Goal: Task Accomplishment & Management: Complete application form

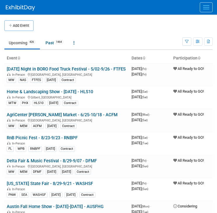
click at [207, 8] on button "Menu" at bounding box center [205, 7] width 13 height 10
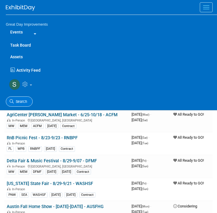
click at [23, 103] on span "Search" at bounding box center [20, 101] width 13 height 4
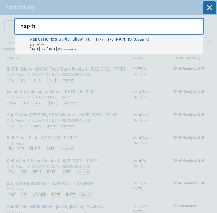
type input "napfh"
click at [114, 43] on span "In-Person" at bounding box center [115, 44] width 171 height 5
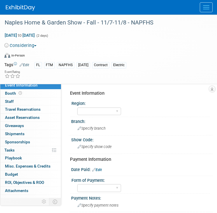
click at [31, 48] on button "Considering" at bounding box center [21, 45] width 34 height 6
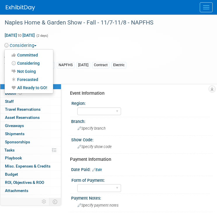
click at [33, 68] on link "Not Going" at bounding box center [29, 71] width 48 height 8
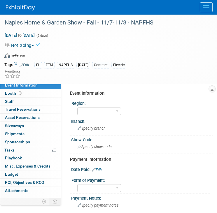
click at [33, 46] on button "Not Going" at bounding box center [20, 45] width 32 height 6
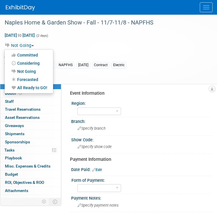
click at [40, 86] on link "All Ready to GO!" at bounding box center [29, 88] width 48 height 8
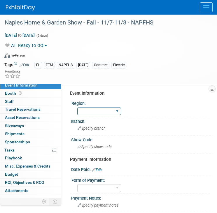
click at [83, 111] on select "GC MA MW MTW NE NEW OV PL PNW SA SE SC UMW FL" at bounding box center [99, 111] width 44 height 8
select select "FL"
click at [77, 107] on select "GC MA MW MTW NE NEW OV PL PNW SA SE SC UMW FL" at bounding box center [99, 111] width 44 height 8
click at [92, 133] on div "Branch: Specify branch" at bounding box center [140, 126] width 144 height 18
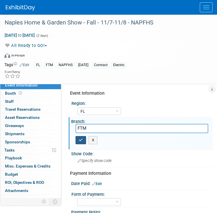
type input "FTM"
click at [80, 137] on button "button" at bounding box center [80, 140] width 10 height 8
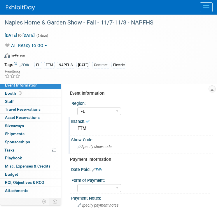
click at [88, 146] on span "Specify show code" at bounding box center [94, 146] width 34 height 4
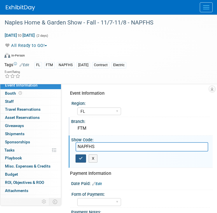
type input "NAPFHS"
click at [80, 157] on icon "button" at bounding box center [81, 158] width 4 height 4
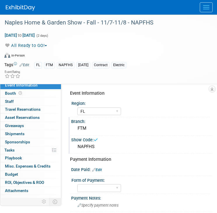
click at [99, 169] on link "Edit" at bounding box center [97, 170] width 10 height 4
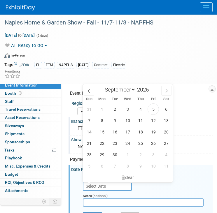
click at [121, 181] on body "Great Day Improvements Events Add Event Bulk Upload Events Shareable Event Boar…" at bounding box center [108, 106] width 217 height 213
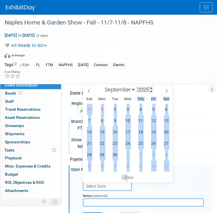
drag, startPoint x: 121, startPoint y: 181, endPoint x: 139, endPoint y: 91, distance: 92.5
click at [139, 91] on div "January February March April May June July August September October November De…" at bounding box center [128, 133] width 90 height 98
drag, startPoint x: 130, startPoint y: 91, endPoint x: 117, endPoint y: 184, distance: 93.8
click at [117, 184] on body "Great Day Improvements Events Add Event Bulk Upload Events Shareable Event Boar…" at bounding box center [108, 106] width 217 height 213
select select "9"
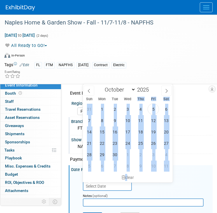
click at [102, 86] on select "January February March April May June July August September October November De…" at bounding box center [118, 89] width 33 height 7
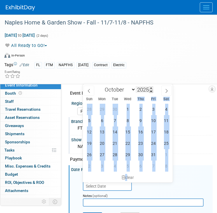
click at [150, 91] on span at bounding box center [151, 90] width 4 height 3
type input "2024"
click at [101, 132] on span "14" at bounding box center [101, 131] width 11 height 11
type input "Oct 14, 2024"
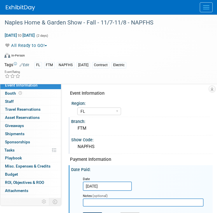
click at [97, 212] on button "Save" at bounding box center [92, 216] width 19 height 9
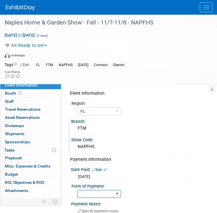
click at [102, 192] on select "Paid via CC Check Requested Pay at the Gate Other" at bounding box center [99, 194] width 44 height 8
select select "Paid via CC"
click at [77, 190] on select "Paid via CC Check Requested Pay at the Gate Other" at bounding box center [99, 194] width 44 height 8
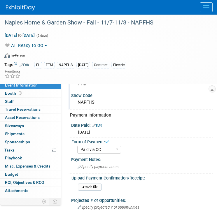
scroll to position [52, 0]
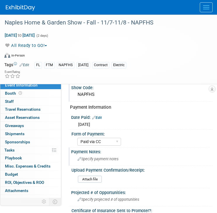
click at [133, 156] on div "Specify payment notes" at bounding box center [141, 158] width 132 height 9
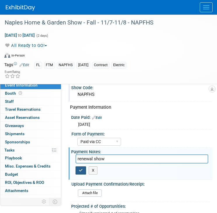
type input "renewal show"
click at [84, 172] on button "button" at bounding box center [80, 170] width 10 height 8
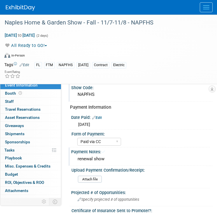
click at [34, 9] on img at bounding box center [20, 8] width 29 height 6
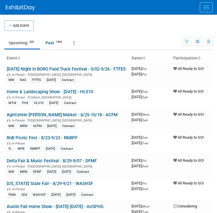
click at [201, 10] on button "Menu" at bounding box center [205, 7] width 13 height 10
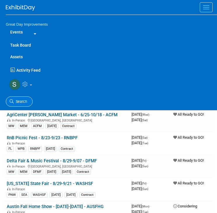
click at [24, 102] on span "Search" at bounding box center [20, 101] width 13 height 4
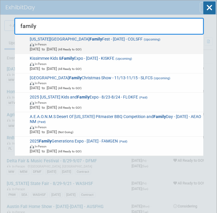
type input "family"
click at [107, 40] on span "Colorado Springs Family Fest - 9/27/25 - COLSFF (Upcoming) In-Person Sep 27, 20…" at bounding box center [114, 44] width 173 height 15
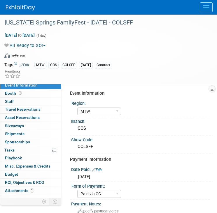
select select "MTW"
select select "Paid via CC"
click at [204, 9] on span "Menu" at bounding box center [206, 9] width 6 height 1
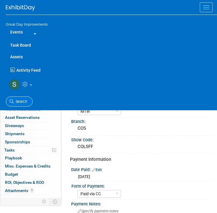
click at [24, 98] on link "Search" at bounding box center [19, 101] width 27 height 10
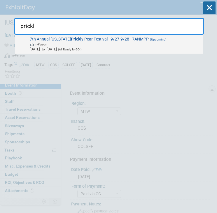
type input "prickl"
click at [93, 52] on div "7th Annual New Mexico Prickl y Pear Festival - 9/27-9/28 - 7ANMPP (Upcoming) In…" at bounding box center [109, 45] width 188 height 20
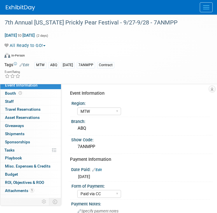
select select "MTW"
select select "Paid via CC"
click at [201, 10] on button "Menu" at bounding box center [205, 7] width 13 height 10
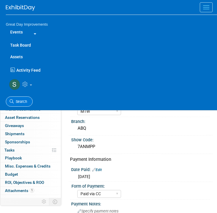
click at [20, 100] on span "Search" at bounding box center [20, 101] width 13 height 4
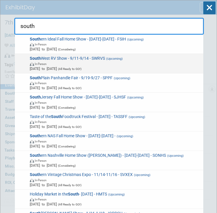
type input "south"
click at [54, 58] on span "South West RV Show - 9/11-9/14 - SWRVS (Upcoming) In-Person [DATE] to [DATE] (A…" at bounding box center [114, 63] width 173 height 15
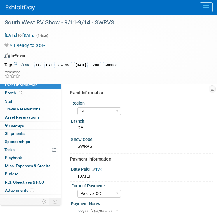
select select "SC"
select select "Paid via CC"
select select "Yes"
click at [30, 7] on img at bounding box center [20, 8] width 29 height 6
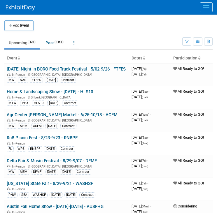
click at [210, 6] on button "Menu" at bounding box center [205, 7] width 13 height 10
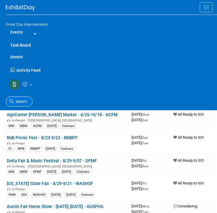
click at [24, 100] on span "Search" at bounding box center [20, 101] width 13 height 4
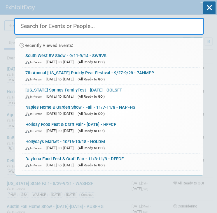
paste input "Little River Shrimp Festival"
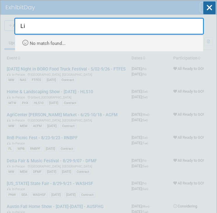
type input "L"
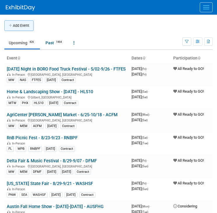
click at [14, 26] on button "Add Event" at bounding box center [18, 25] width 29 height 10
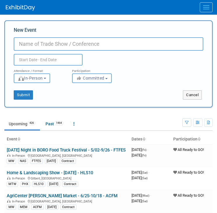
paste input "Little River Shrimp Festival"
click at [116, 44] on input "Little River Shrimp Festival - 10/11-10/12 -LRSFES" at bounding box center [108, 43] width 189 height 13
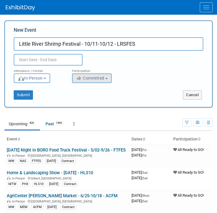
type input "Little River Shrimp Festival - 10/11-10/12 - LRSFES"
click at [93, 75] on button "Committed" at bounding box center [92, 78] width 40 height 10
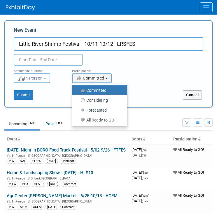
click at [92, 121] on label "All Ready to GO!" at bounding box center [98, 120] width 46 height 8
click at [77, 121] on input "All Ready to GO!" at bounding box center [76, 120] width 4 height 4
select select "102"
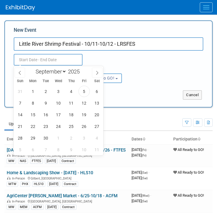
click at [49, 59] on input "text" at bounding box center [48, 60] width 69 height 12
click at [96, 72] on icon at bounding box center [97, 73] width 4 height 4
select select "9"
click at [97, 104] on span "11" at bounding box center [96, 102] width 11 height 11
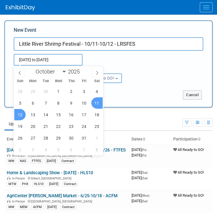
click at [22, 115] on span "12" at bounding box center [19, 114] width 11 height 11
type input "Oct 11, 2025 to Oct 12, 2025"
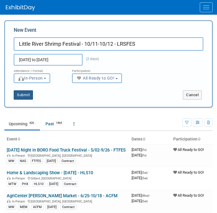
click at [27, 98] on button "Submit" at bounding box center [23, 94] width 19 height 9
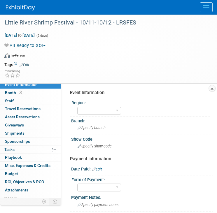
click at [27, 65] on link "Edit" at bounding box center [25, 65] width 10 height 4
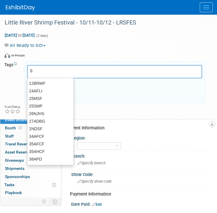
type input "SA"
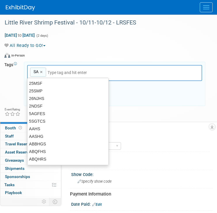
type input "SA"
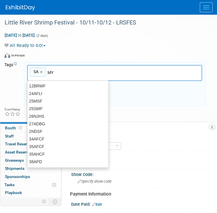
type input "MYB"
type input "SA, MYB"
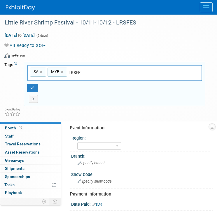
type input "LRSFES"
type input "SA, MYB, LRSFES"
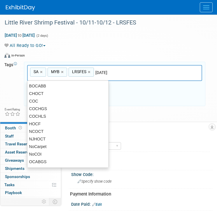
type input "[DATE]"
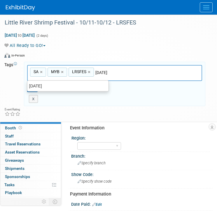
type input "SA, MYB, LRSFES, OCT25"
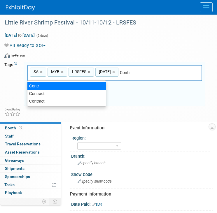
type input "Contract"
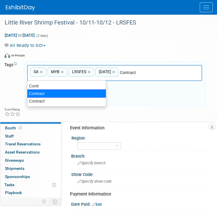
type input "SA, MYB, LRSFES, OCT25, Contract"
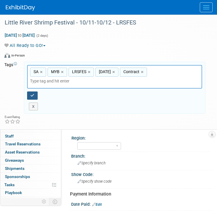
click at [36, 91] on button "button" at bounding box center [32, 95] width 10 height 8
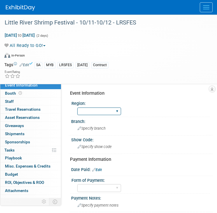
click at [94, 111] on select "GC MA MW MTW NE NEW OV PL PNW SA SE SC UMW FL" at bounding box center [99, 111] width 44 height 8
select select "SA"
click at [77, 107] on select "GC MA MW MTW NE NEW OV PL PNW SA SE SC UMW FL" at bounding box center [99, 111] width 44 height 8
click at [99, 126] on span "Specify branch" at bounding box center [91, 128] width 28 height 4
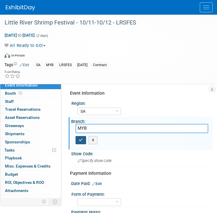
type input "MYB"
click at [80, 138] on icon "button" at bounding box center [81, 140] width 4 height 4
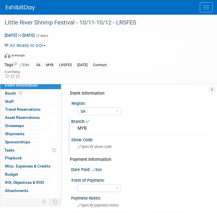
click at [98, 142] on div "Specify show code" at bounding box center [141, 146] width 132 height 9
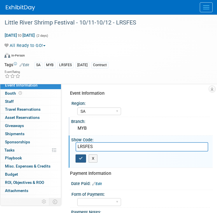
type input "LRSFES"
click at [83, 157] on button "button" at bounding box center [80, 158] width 10 height 8
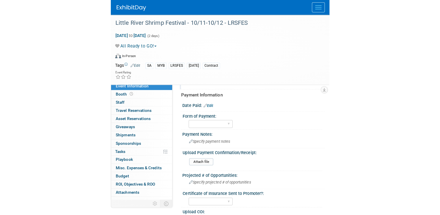
scroll to position [67, 0]
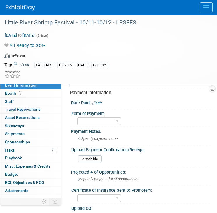
click at [101, 102] on link "Edit" at bounding box center [97, 103] width 10 height 4
select select "8"
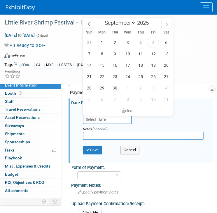
click at [102, 118] on input "text" at bounding box center [107, 119] width 49 height 9
click at [138, 42] on span "4" at bounding box center [139, 42] width 11 height 11
type input "Sep 4, 2025"
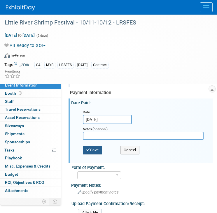
click at [98, 146] on button "Save" at bounding box center [92, 150] width 19 height 9
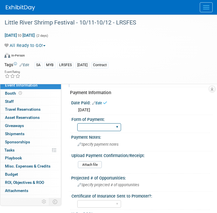
click at [107, 125] on select "Paid via CC Check Requested Pay at the Gate Other" at bounding box center [99, 127] width 44 height 8
click at [77, 123] on select "Paid via CC Check Requested Pay at the Gate Other" at bounding box center [99, 127] width 44 height 8
click at [107, 125] on select "Paid via CC Check Requested Pay at the Gate Other" at bounding box center [99, 127] width 44 height 8
select select "Pay at the Gate"
click at [77, 123] on select "Paid via CC Check Requested Pay at the Gate Other" at bounding box center [99, 127] width 44 height 8
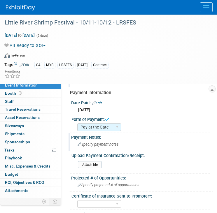
click at [104, 144] on span "Specify payment notes" at bounding box center [97, 144] width 41 height 4
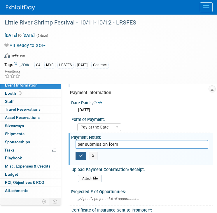
type input "per submission form"
click at [83, 156] on button "button" at bounding box center [80, 156] width 10 height 8
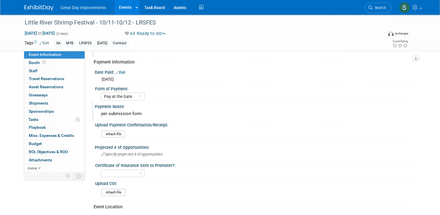
click at [38, 4] on link at bounding box center [42, 5] width 36 height 5
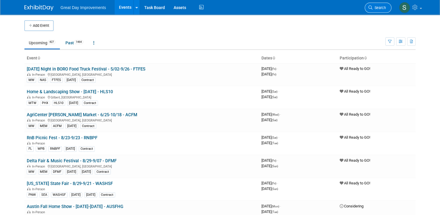
click at [387, 11] on link "Search" at bounding box center [378, 8] width 27 height 10
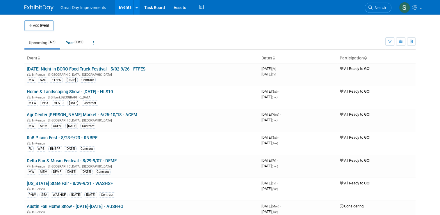
click at [29, 31] on td "Upcoming 427 Past 1464 All Events 1891 Past and Upcoming Grouped Annually Event…" at bounding box center [204, 40] width 361 height 19
click at [36, 26] on button "Add Event" at bounding box center [38, 25] width 29 height 10
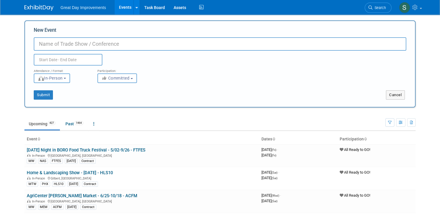
paste input "Tampa Bay Coffee and Art Festival"
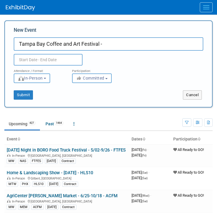
click at [175, 48] on input "Tampa Bay Coffee and Art Festival -" at bounding box center [108, 43] width 189 height 13
type input "Tampa Bay Coffee and Art Festival - [DATE] - TBCAF"
click at [86, 80] on span "Committed" at bounding box center [90, 78] width 28 height 5
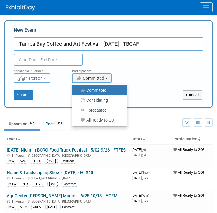
click at [98, 119] on label "All Ready to GO!" at bounding box center [98, 120] width 46 height 8
click at [77, 119] on input "All Ready to GO!" at bounding box center [76, 120] width 4 height 4
select select "102"
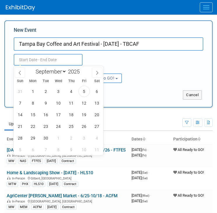
click at [71, 60] on input "text" at bounding box center [48, 60] width 69 height 12
click at [96, 71] on icon at bounding box center [97, 73] width 4 height 4
select select "9"
click at [98, 124] on span "25" at bounding box center [96, 126] width 11 height 11
type input "Oct 25, 2025 to Oct 25, 2025"
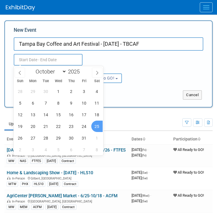
type input "Oct 25, 2025 to Oct 25, 2025"
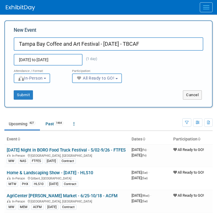
drag, startPoint x: 150, startPoint y: 92, endPoint x: 23, endPoint y: 90, distance: 126.6
click at [23, 90] on div "Submit Cancel" at bounding box center [108, 91] width 198 height 17
drag, startPoint x: 23, startPoint y: 90, endPoint x: 24, endPoint y: 93, distance: 3.0
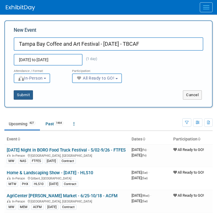
click at [24, 93] on button "Submit" at bounding box center [23, 94] width 19 height 9
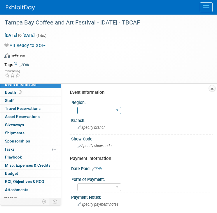
click at [99, 108] on select "GC MA MW MTW NE NEW OV PL PNW SA SE SC UMW FL" at bounding box center [99, 111] width 44 height 8
select select "FL"
click at [77, 107] on select "GC MA MW MTW NE NEW OV PL PNW SA SE SC UMW FL" at bounding box center [99, 111] width 44 height 8
click at [99, 130] on div "Specify branch" at bounding box center [141, 127] width 132 height 9
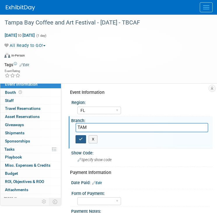
type input "TAM"
click at [79, 137] on icon "button" at bounding box center [81, 139] width 4 height 4
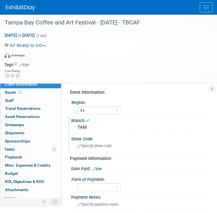
click at [99, 144] on span "Specify show code" at bounding box center [94, 146] width 34 height 4
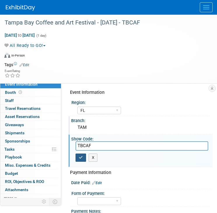
type input "TBCAF"
click at [79, 158] on icon "button" at bounding box center [81, 157] width 4 height 4
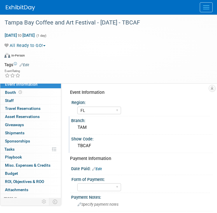
click at [27, 64] on link "Edit" at bounding box center [25, 65] width 10 height 4
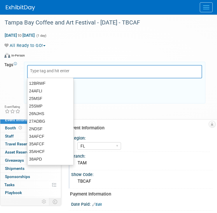
click at [38, 70] on input "text" at bounding box center [53, 71] width 47 height 6
type input "FL"
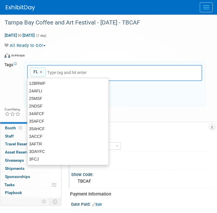
type input "T"
type input "FL"
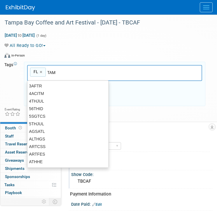
type input "TAM"
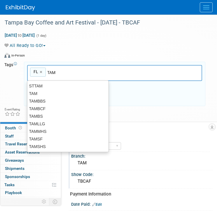
type input "FL, TAM"
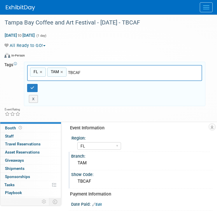
type input "TBCAF"
type input "FL, TAM, TBCAF"
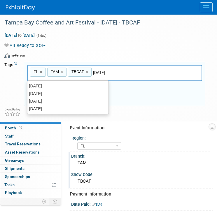
type input "[DATE]"
type input "FL, TAM, TBCAF, [DATE]"
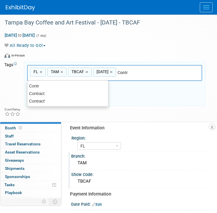
type input "Contract"
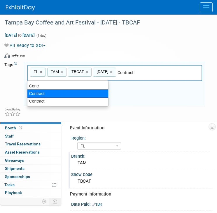
type input "FL, TAM, TBCAF, [DATE], Contract"
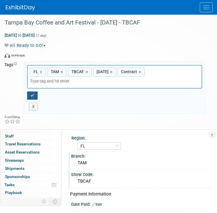
click at [30, 91] on button "button" at bounding box center [32, 95] width 10 height 8
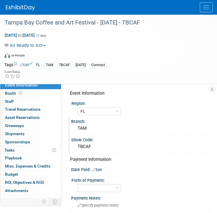
click at [26, 4] on link at bounding box center [24, 5] width 36 height 5
